Goal: Transaction & Acquisition: Purchase product/service

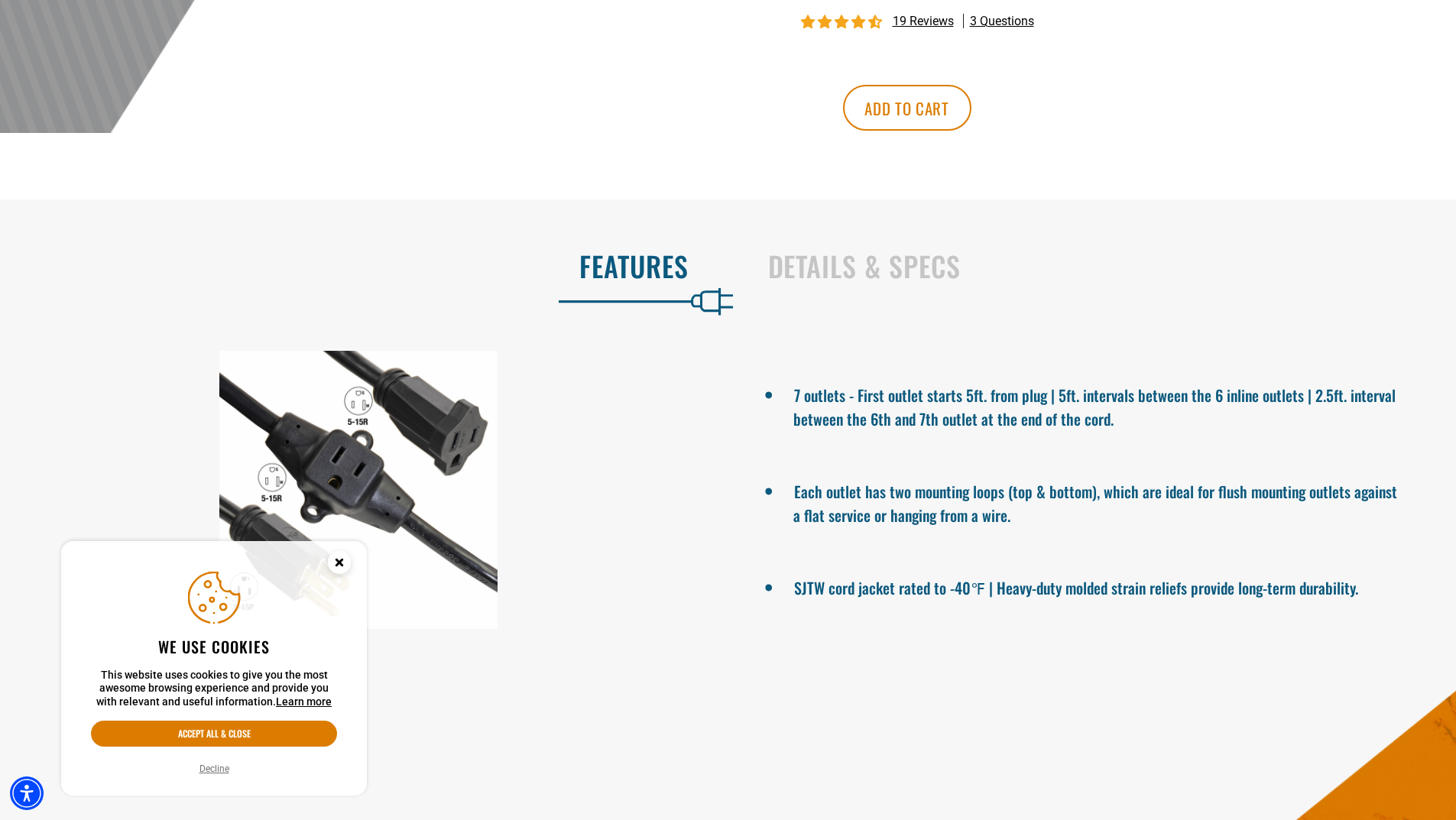
scroll to position [1434, 0]
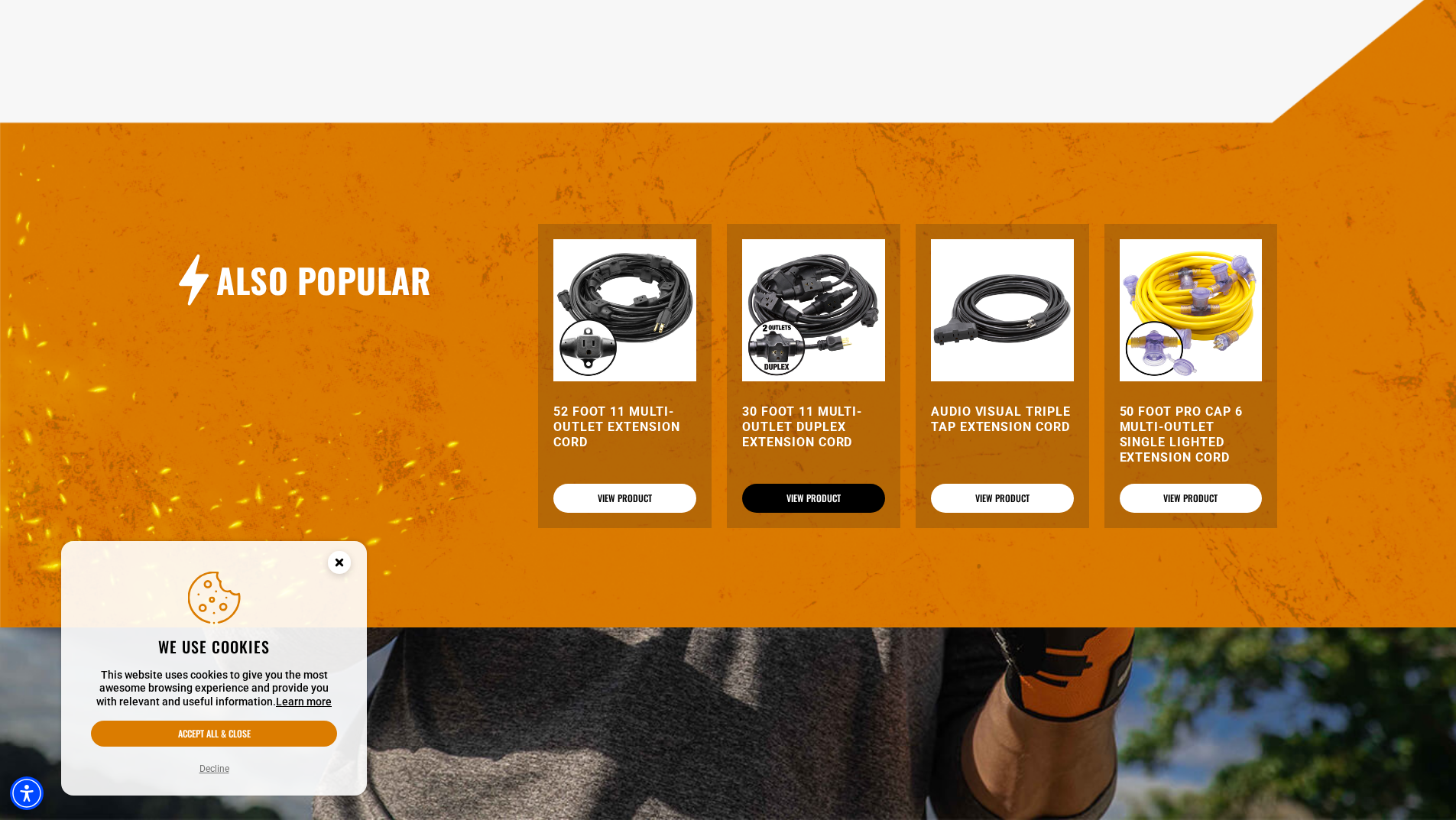
click at [806, 497] on link "View Product" at bounding box center [813, 498] width 143 height 29
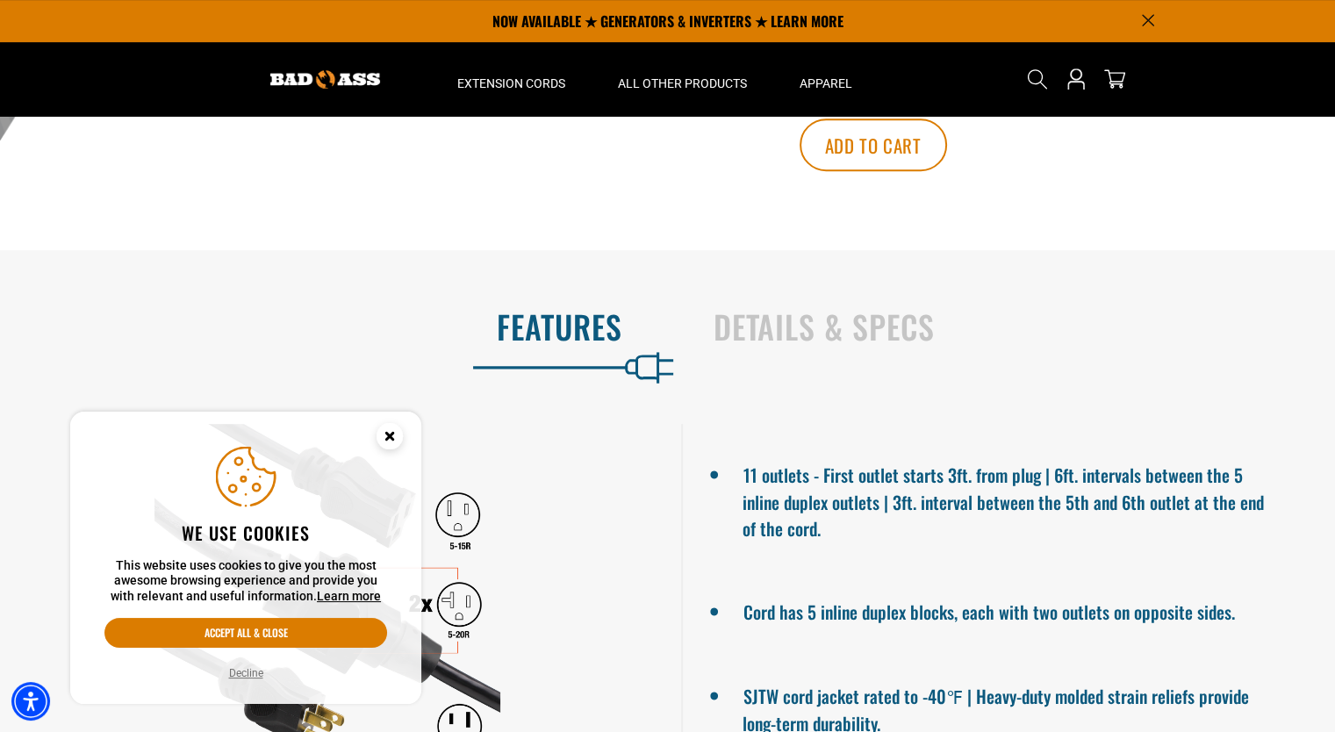
scroll to position [183, 0]
